Goal: Information Seeking & Learning: Find specific fact

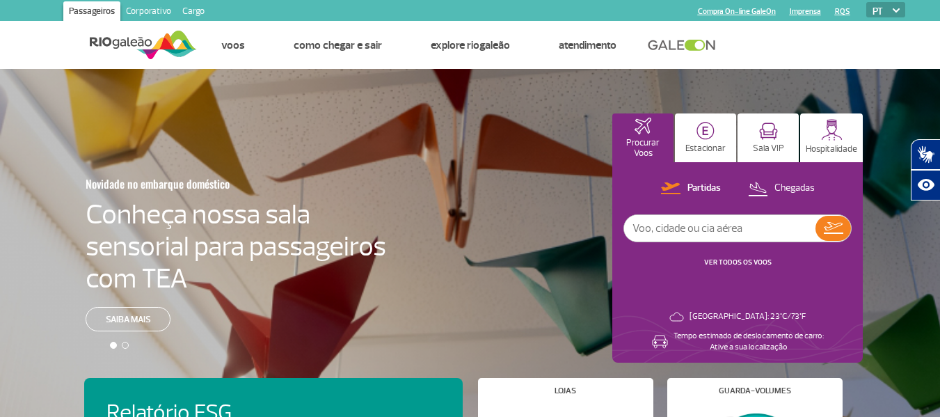
click at [152, 13] on link "Corporativo" at bounding box center [148, 12] width 56 height 22
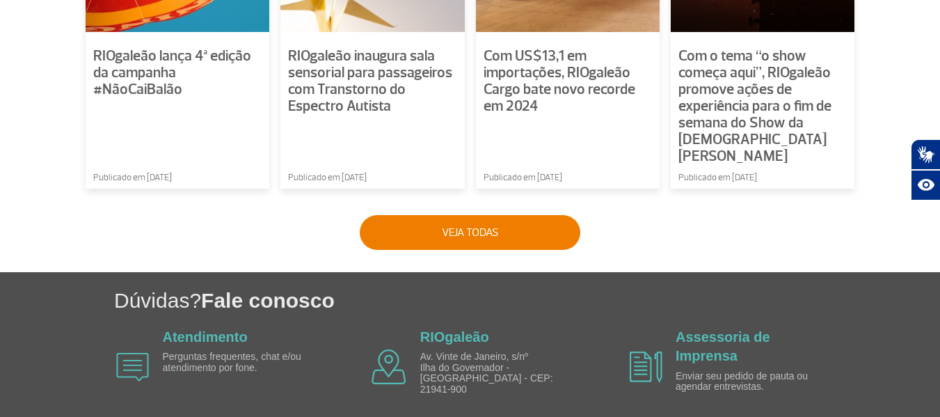
scroll to position [1200, 0]
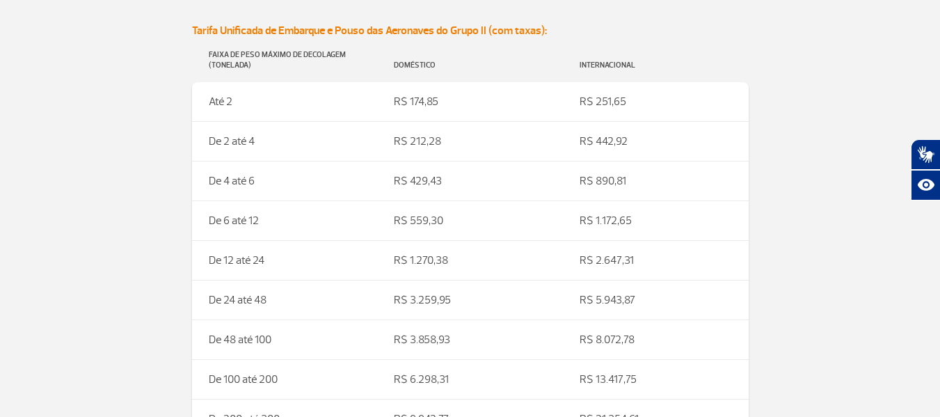
scroll to position [2227, 0]
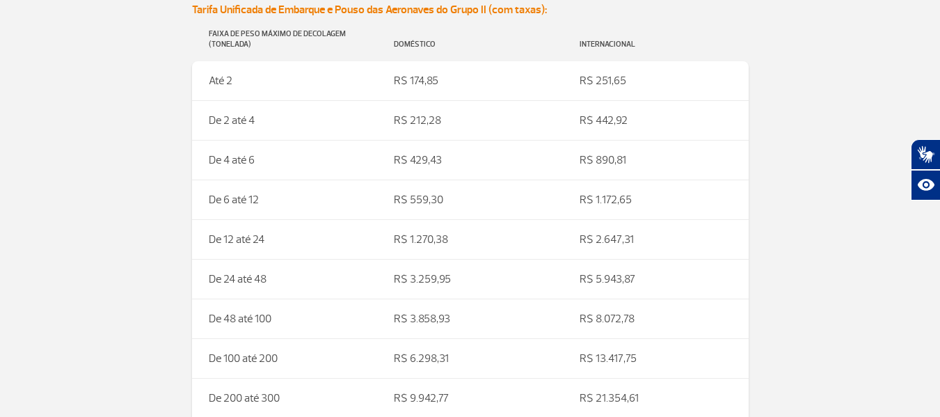
click at [428, 200] on td "R$ 559,30" at bounding box center [470, 200] width 186 height 40
click at [431, 241] on td "R$ 1.270,38" at bounding box center [470, 239] width 186 height 40
